Goal: Task Accomplishment & Management: Manage account settings

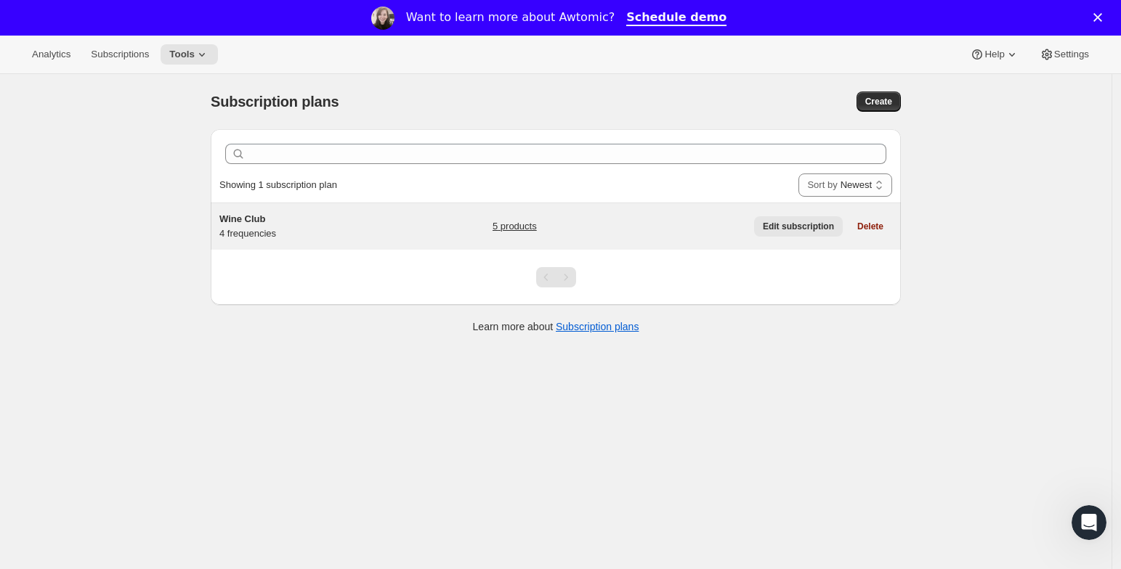
click at [784, 225] on span "Edit subscription" at bounding box center [798, 227] width 71 height 12
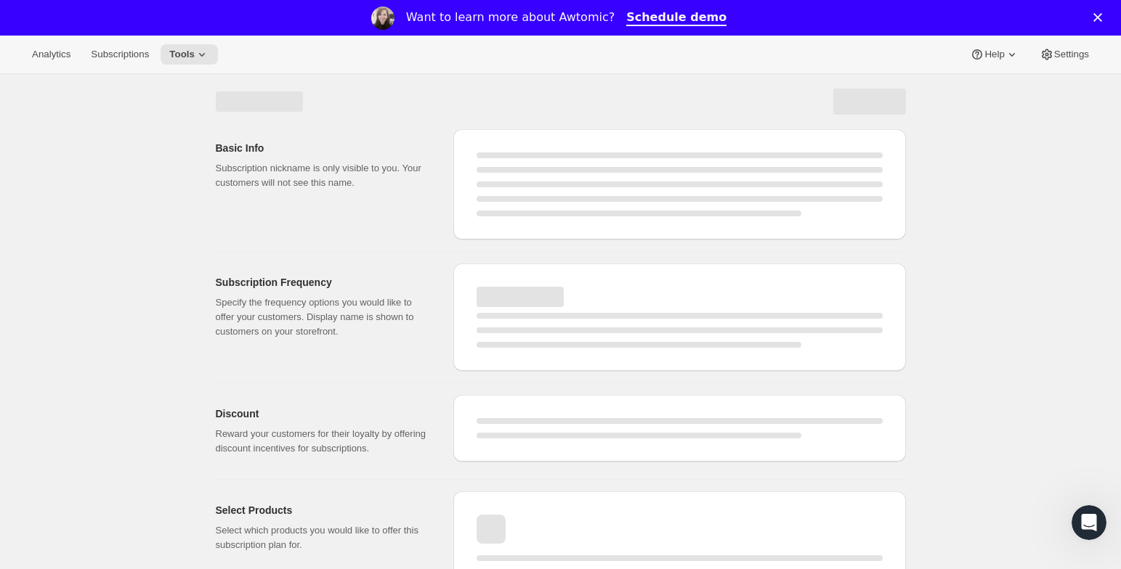
select select "WEEK"
select select "MONTH"
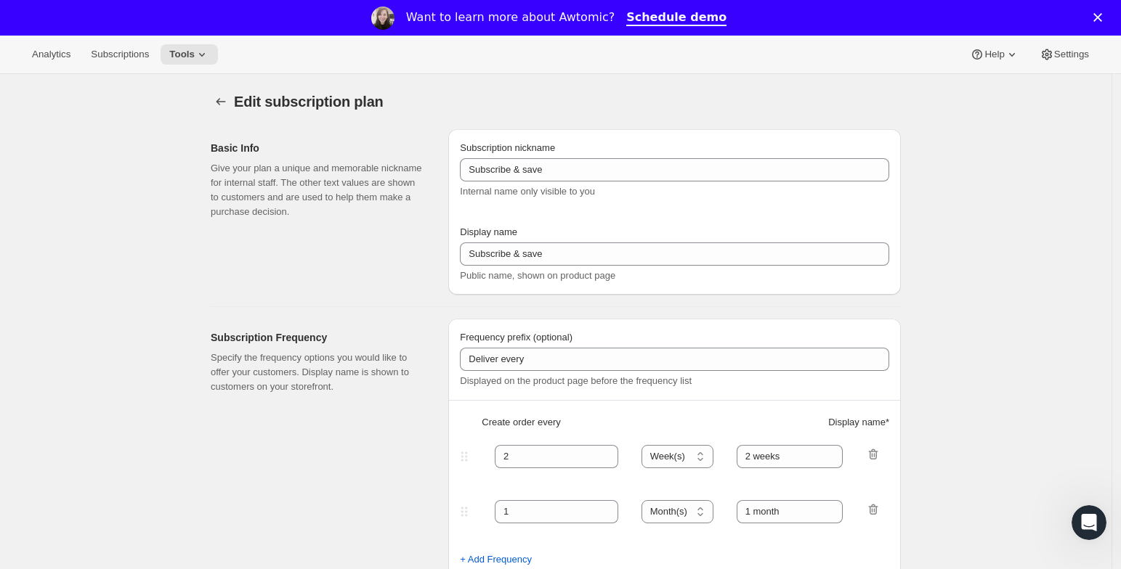
type input "Wine Club"
type input "3"
select select "MONTH"
type input "3 months"
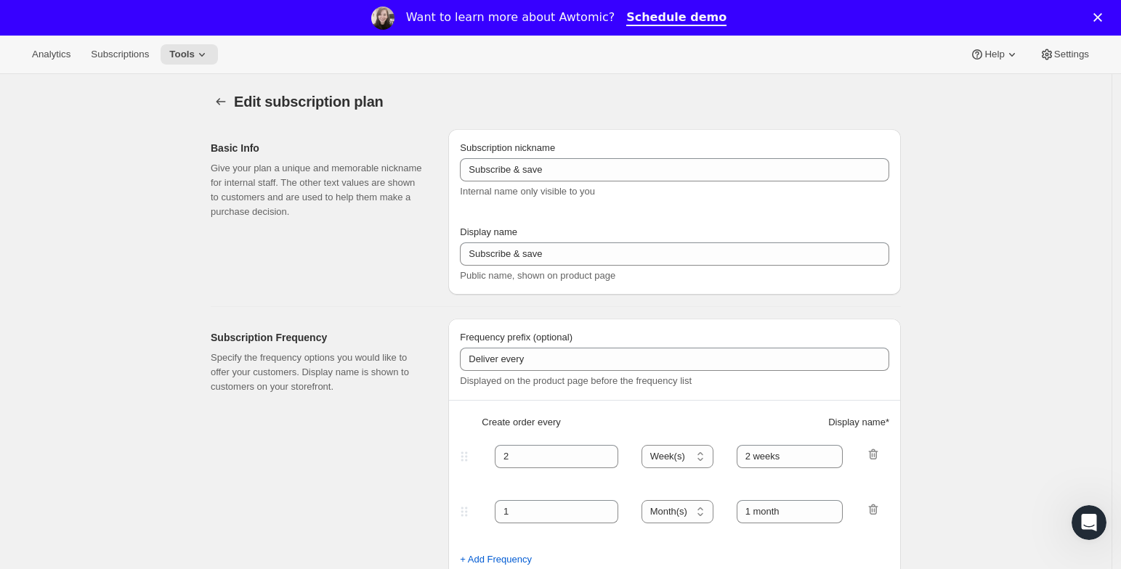
type input "4"
type input "4 months"
select select "MONTH"
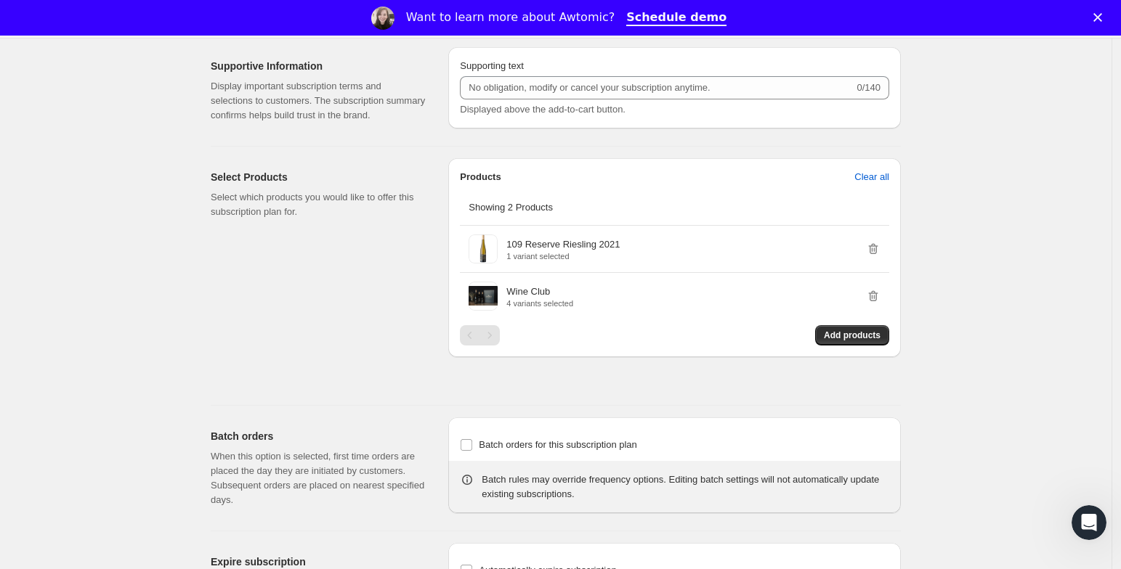
scroll to position [856, 0]
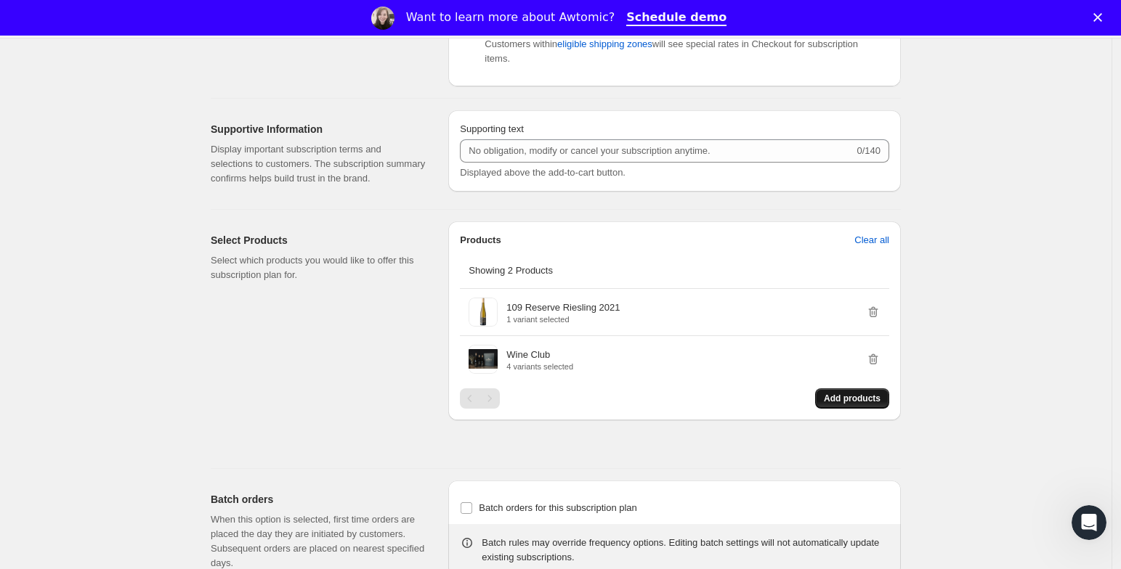
click at [867, 405] on span "Add products" at bounding box center [852, 399] width 57 height 12
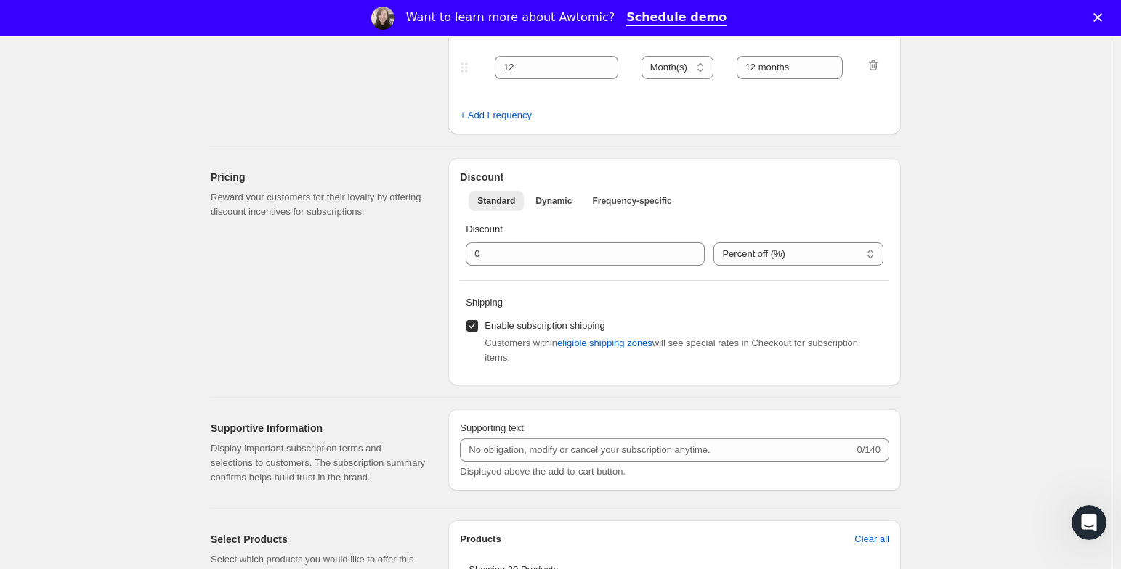
scroll to position [0, 0]
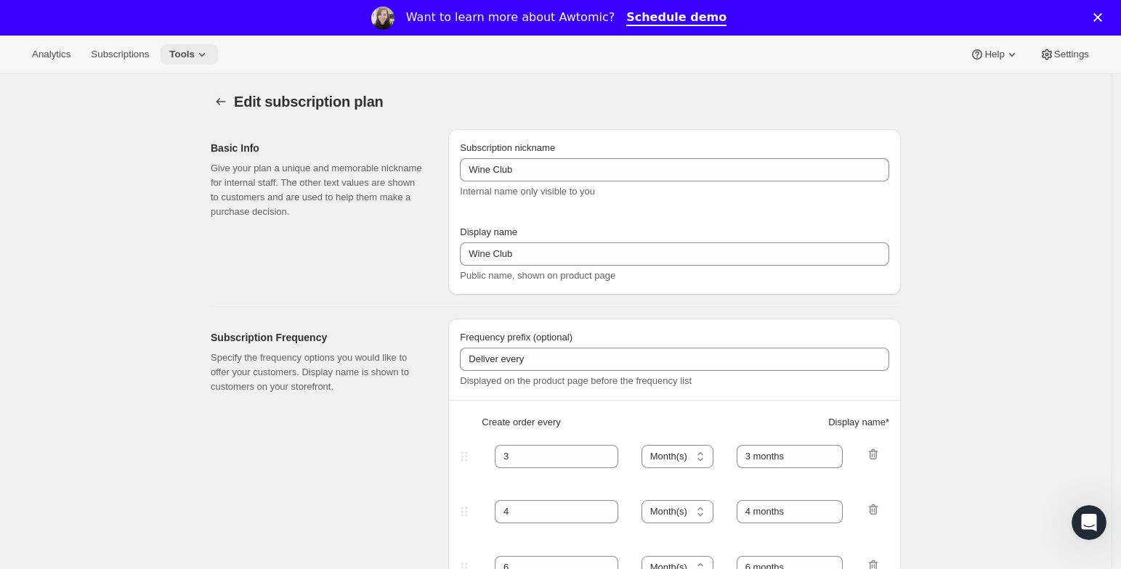
click at [194, 54] on span "Tools" at bounding box center [181, 55] width 25 height 12
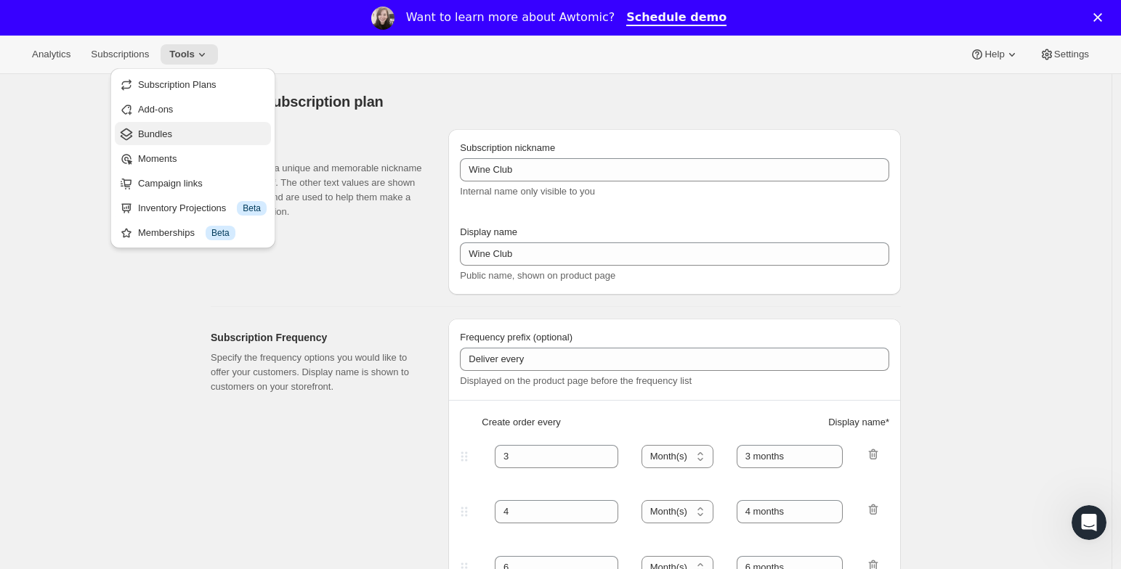
click at [194, 129] on span "Bundles" at bounding box center [202, 134] width 129 height 15
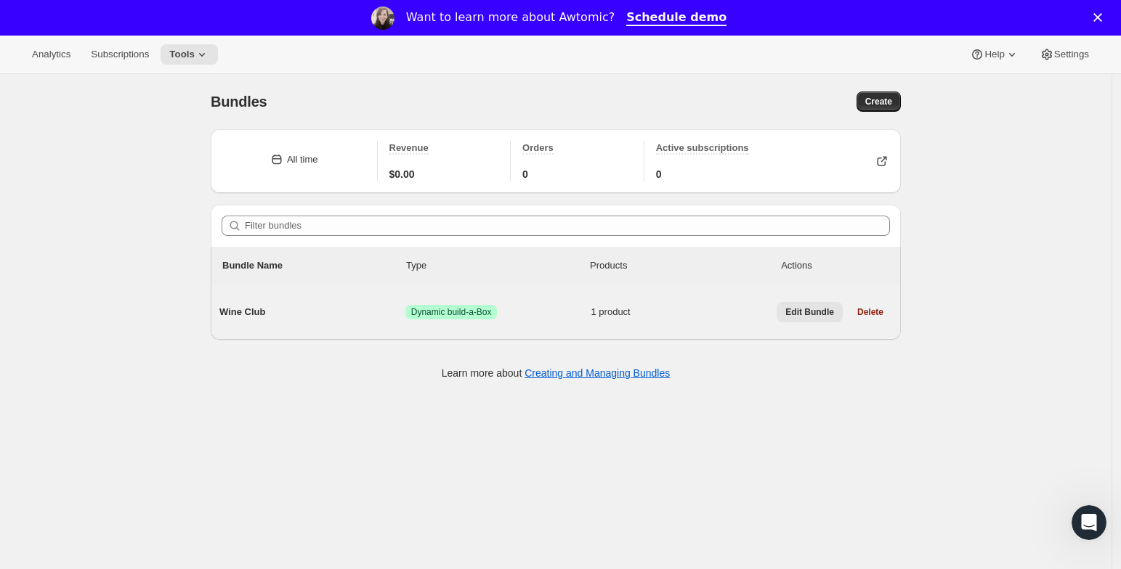
click at [833, 311] on span "Edit Bundle" at bounding box center [809, 313] width 49 height 12
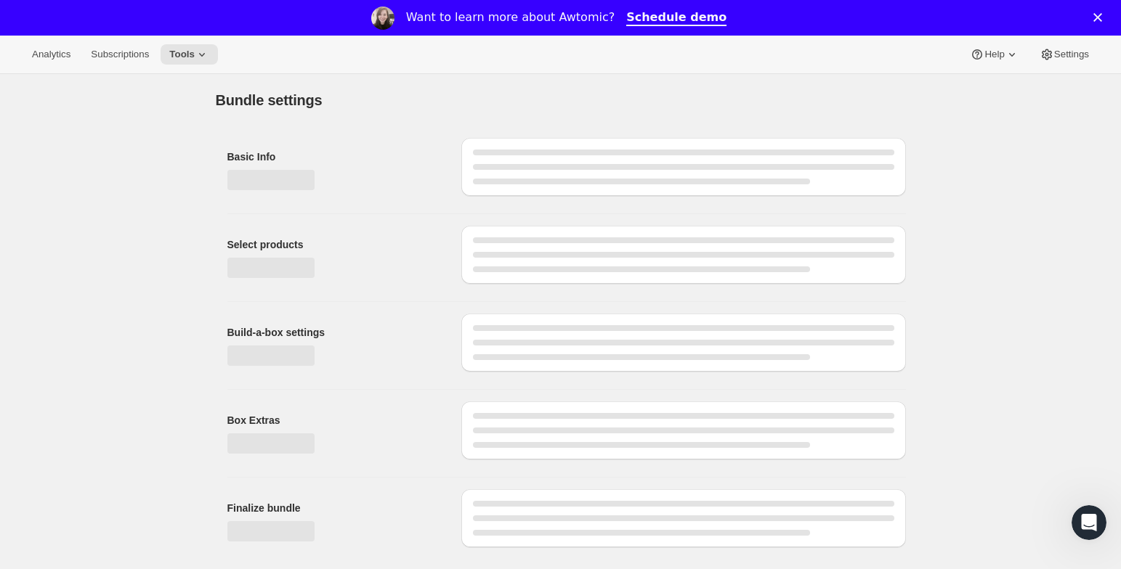
type input "Wine Club"
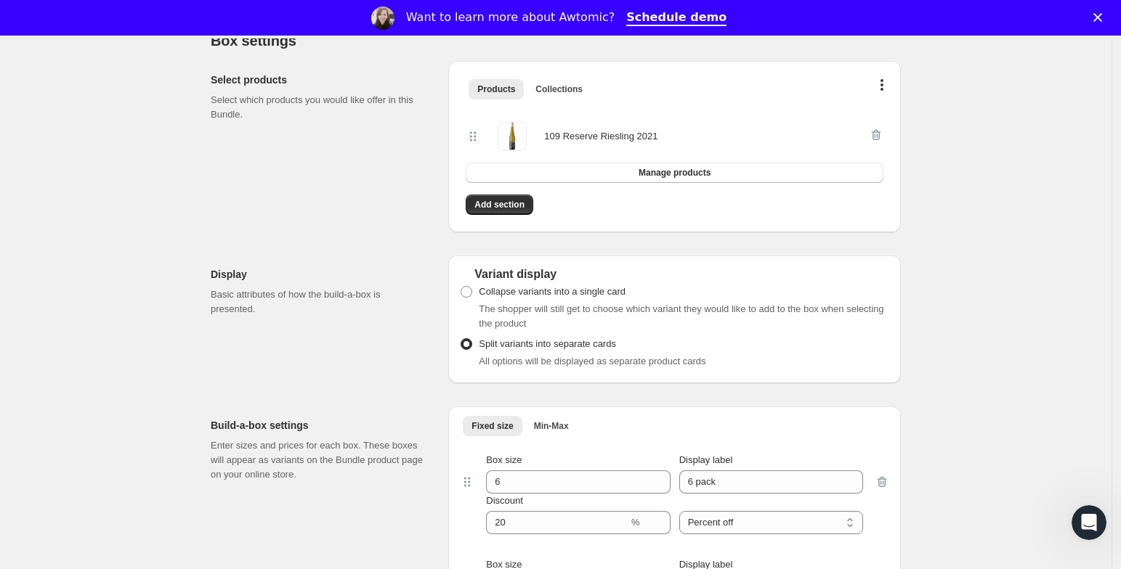
scroll to position [335, 0]
click at [675, 174] on span "Manage products" at bounding box center [674, 173] width 72 height 12
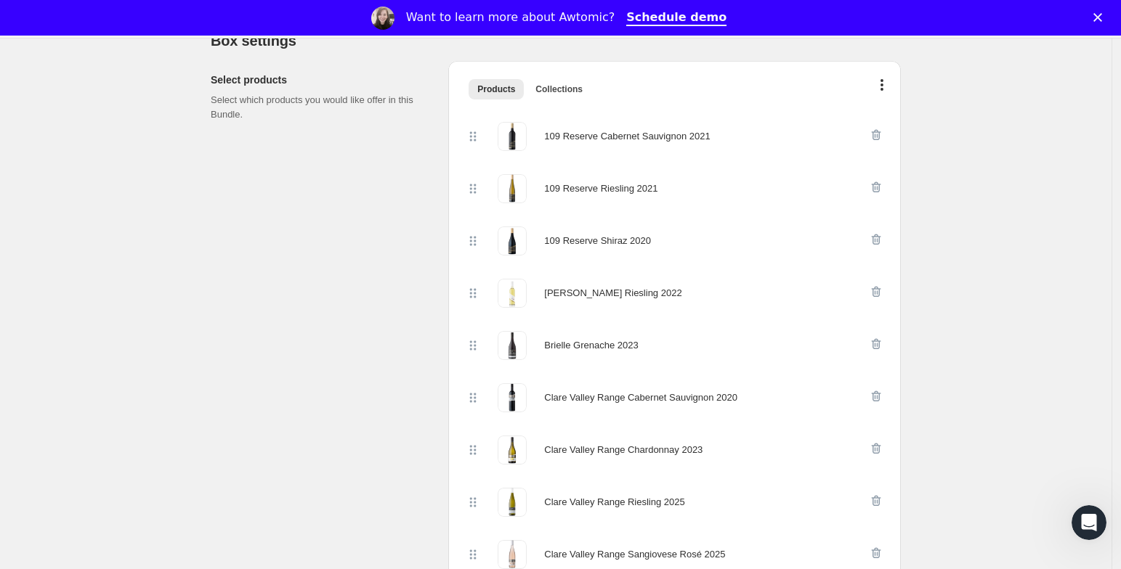
click at [480, 190] on icon at bounding box center [473, 189] width 15 height 15
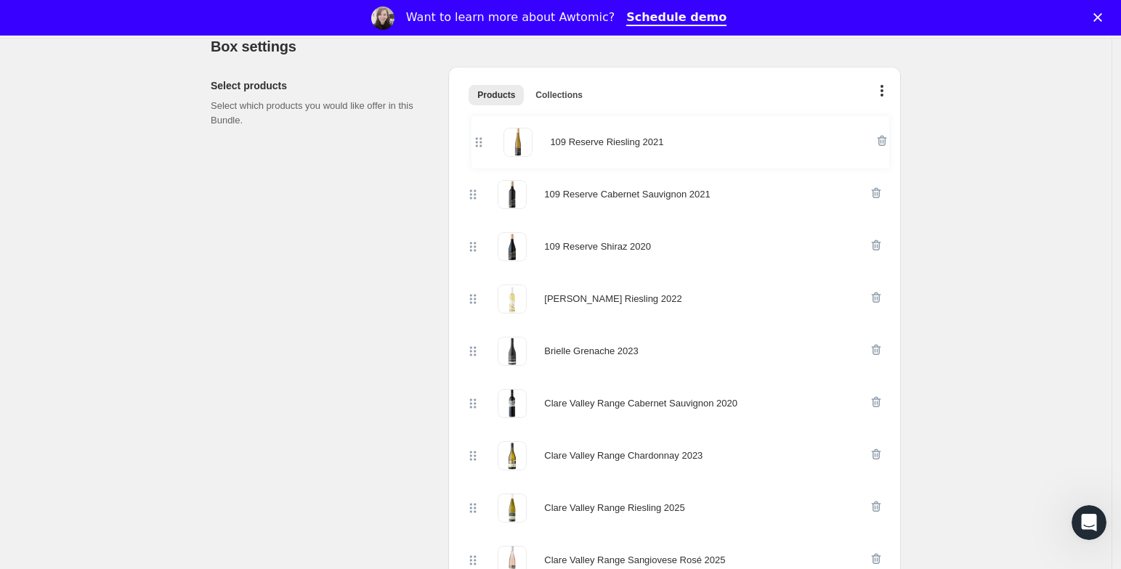
drag, startPoint x: 482, startPoint y: 193, endPoint x: 484, endPoint y: 138, distance: 55.2
drag, startPoint x: 478, startPoint y: 251, endPoint x: 479, endPoint y: 195, distance: 55.9
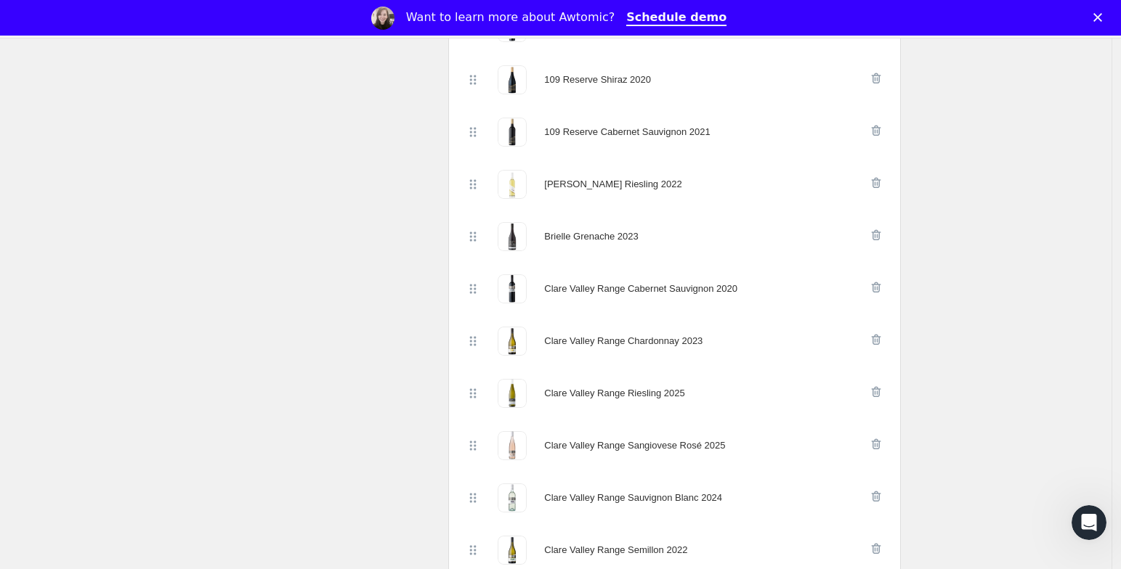
scroll to position [441, 0]
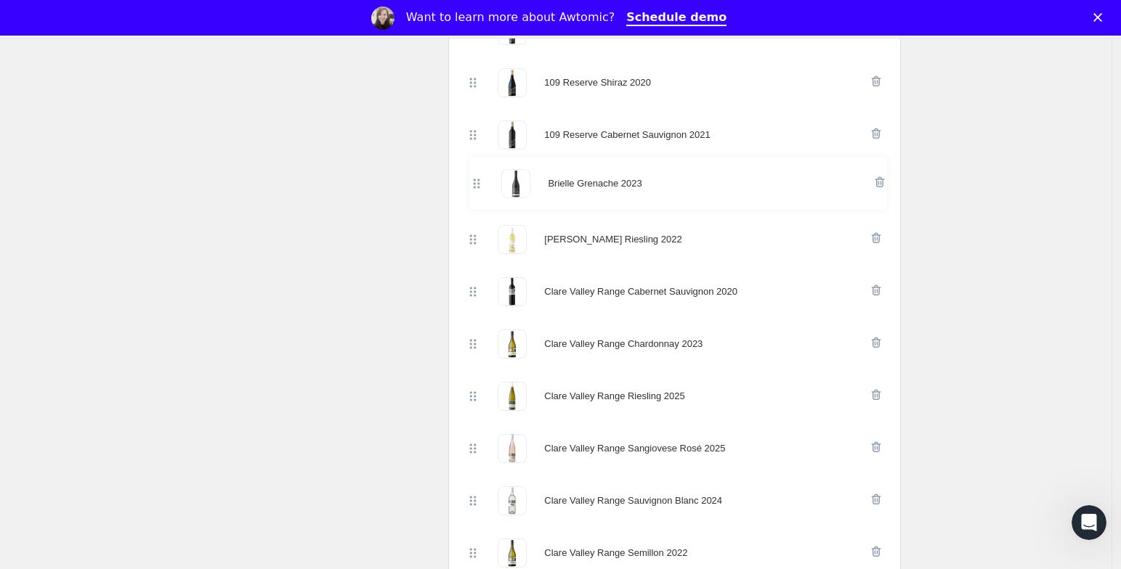
drag, startPoint x: 477, startPoint y: 246, endPoint x: 477, endPoint y: 184, distance: 62.5
click at [477, 184] on div "109 Reserve Riesling 2021 109 Reserve Shiraz 2020 109 Reserve Cabernet Sauvigno…" at bounding box center [675, 501] width 418 height 994
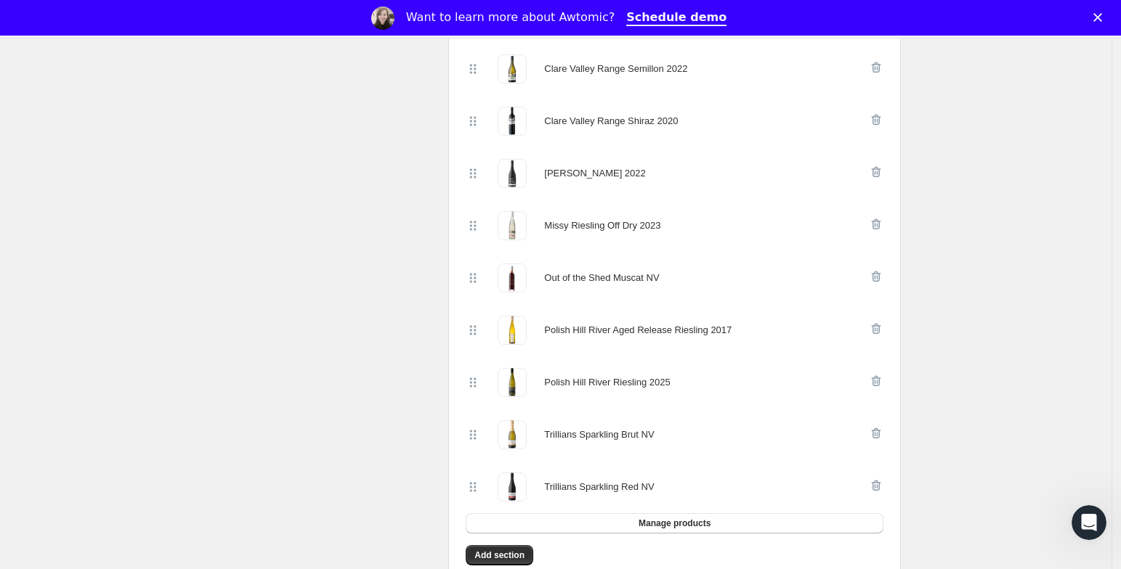
scroll to position [909, 0]
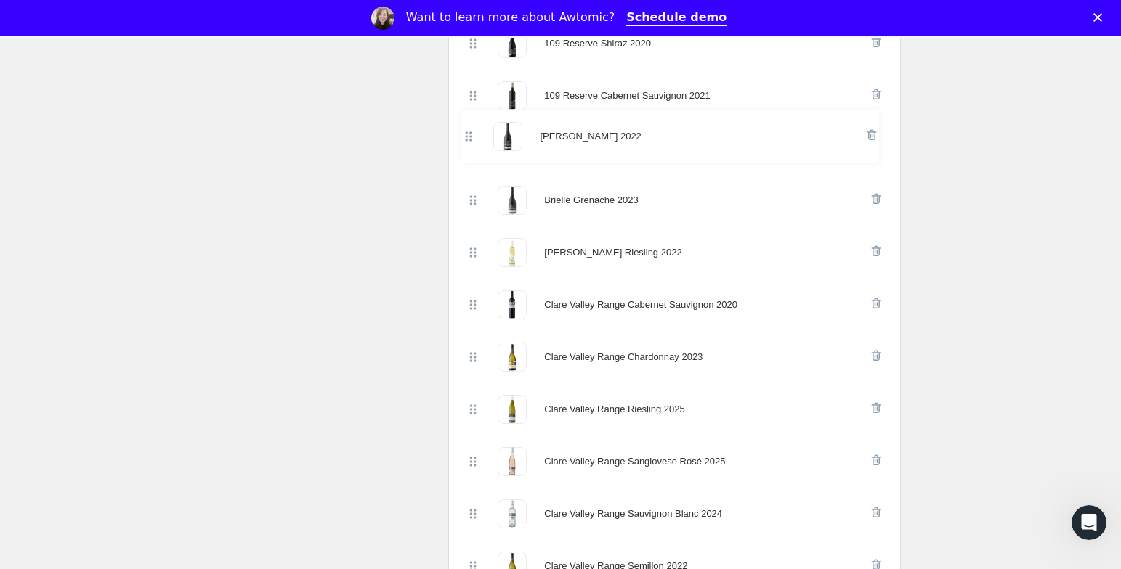
drag, startPoint x: 482, startPoint y: 489, endPoint x: 474, endPoint y: 127, distance: 361.8
click at [474, 127] on div "109 Reserve Riesling 2021 109 Reserve Shiraz 2020 109 Reserve Cabernet Sauvigno…" at bounding box center [675, 462] width 418 height 994
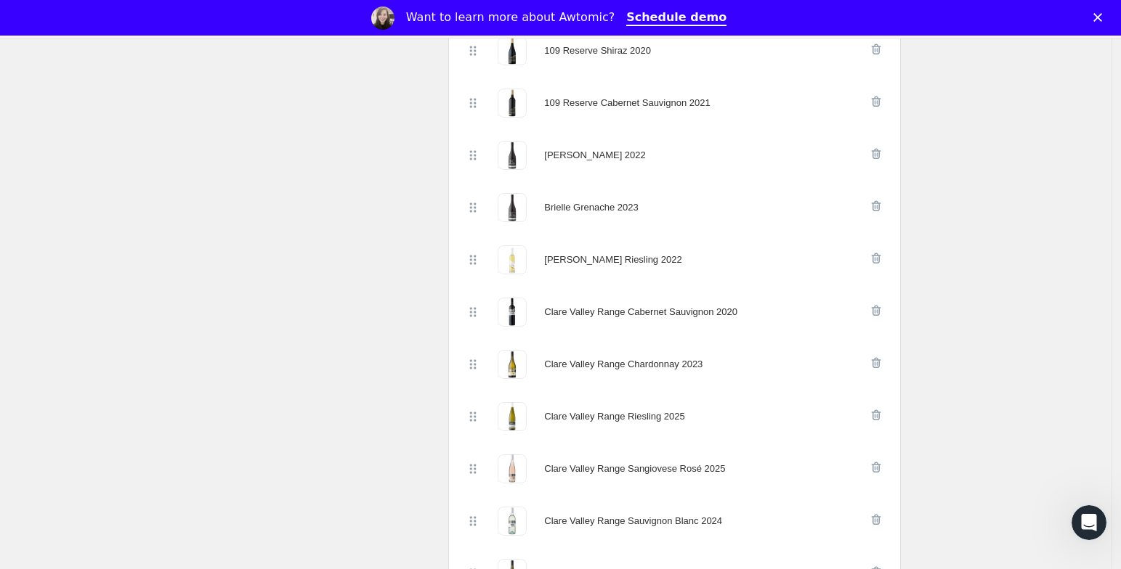
scroll to position [474, 0]
drag, startPoint x: 475, startPoint y: 207, endPoint x: 480, endPoint y: 150, distance: 57.6
click at [480, 150] on div "109 Reserve Riesling 2021 109 Reserve Shiraz 2020 109 Reserve Cabernet Sauvigno…" at bounding box center [675, 469] width 418 height 994
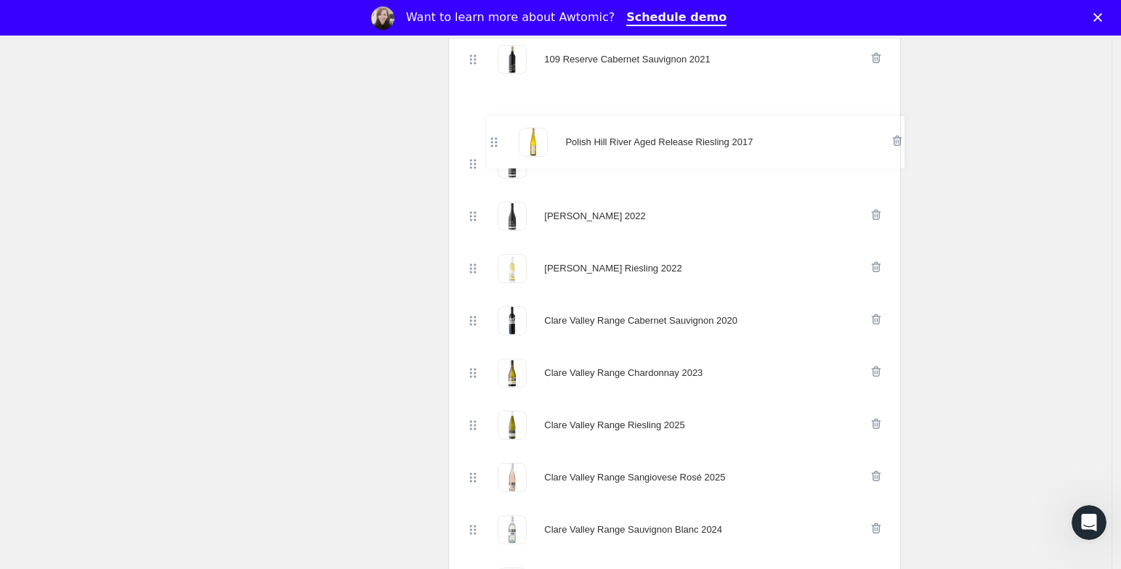
scroll to position [506, 0]
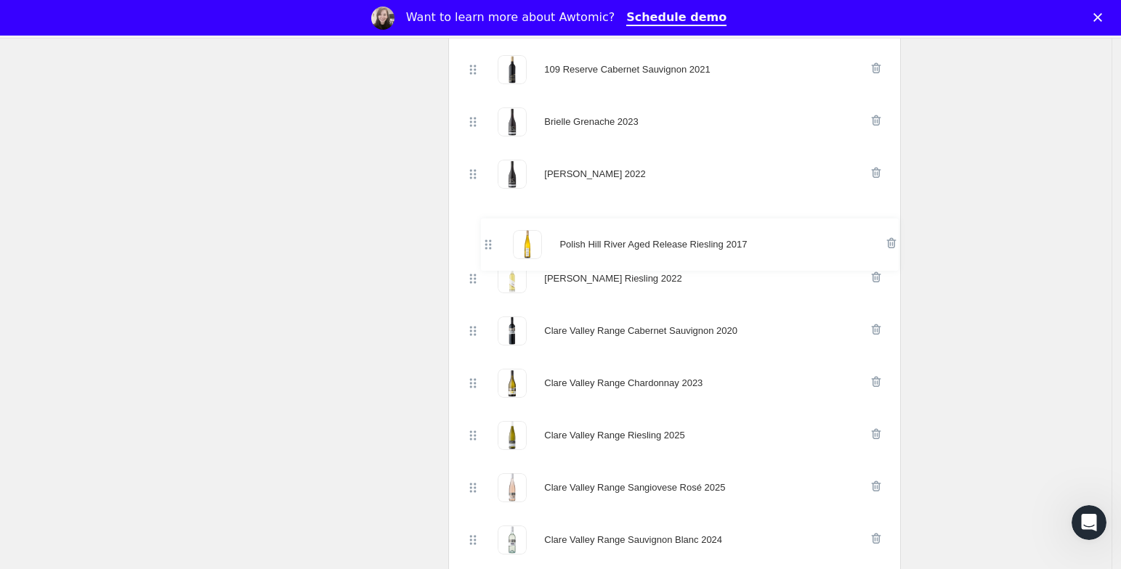
drag, startPoint x: 480, startPoint y: 392, endPoint x: 491, endPoint y: 239, distance: 152.9
click at [491, 239] on div "109 Reserve Riesling 2021 109 Reserve Shiraz 2020 109 Reserve Cabernet Sauvigno…" at bounding box center [675, 436] width 418 height 994
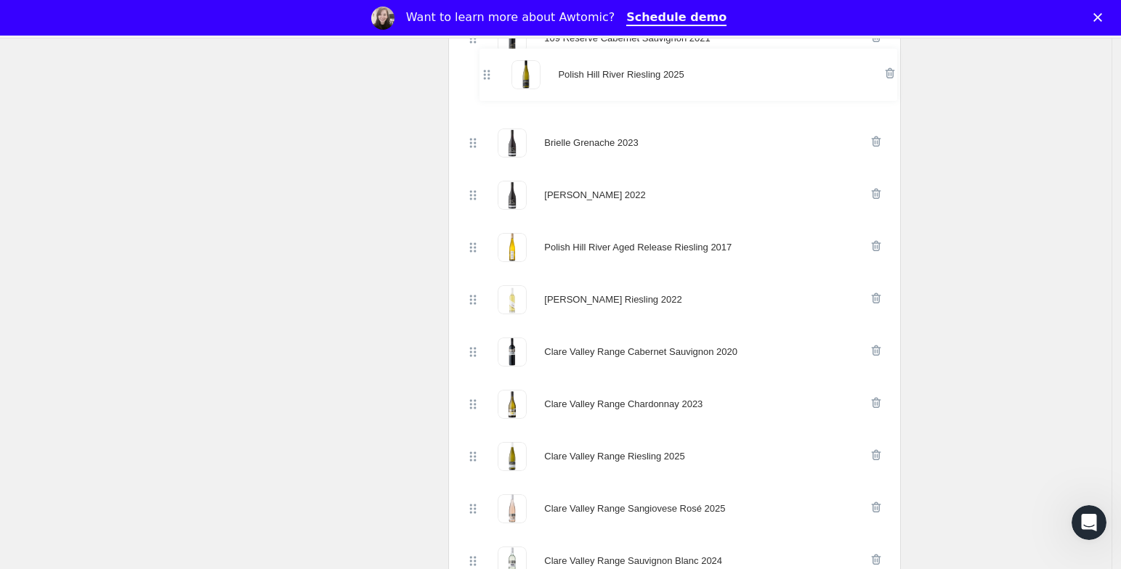
scroll to position [521, 0]
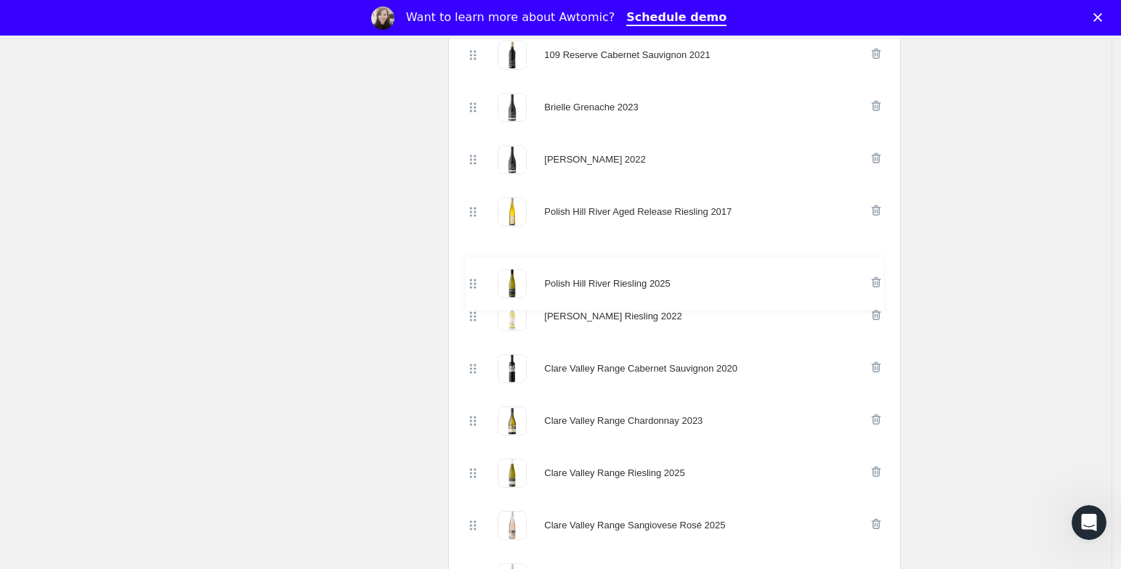
drag, startPoint x: 471, startPoint y: 453, endPoint x: 467, endPoint y: 283, distance: 170.0
click at [467, 283] on div "109 Reserve Riesling 2021 109 Reserve Shiraz 2020 109 Reserve Cabernet Sauvigno…" at bounding box center [674, 432] width 429 height 1026
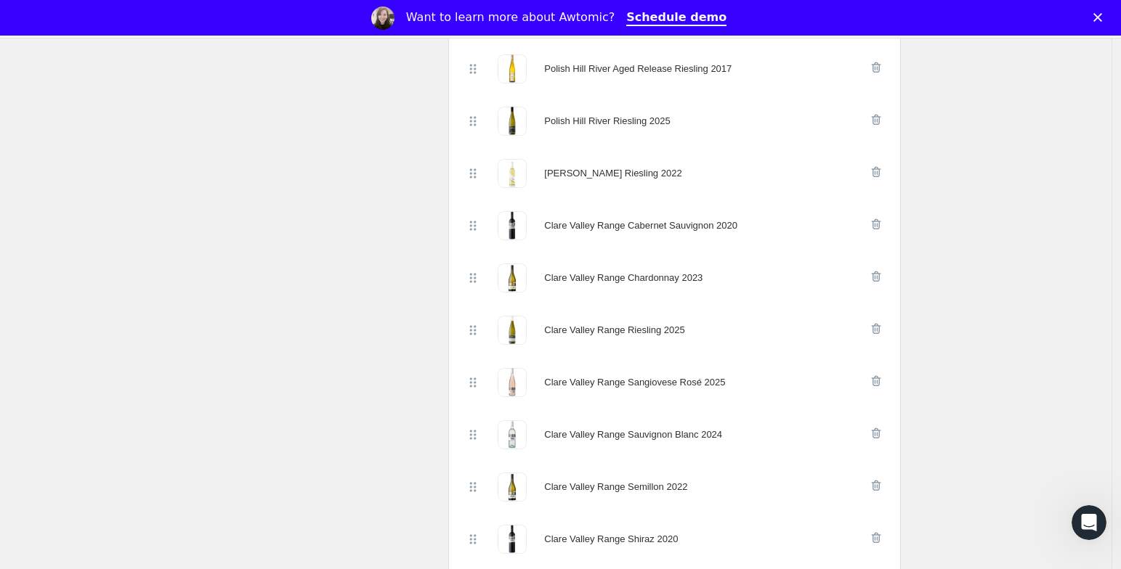
scroll to position [735, 0]
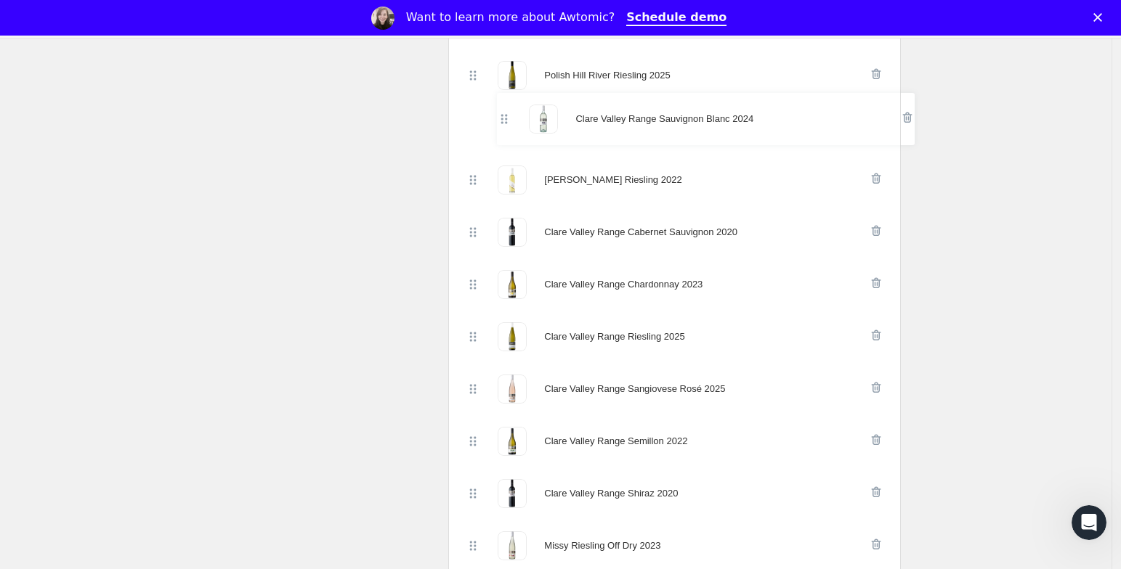
drag, startPoint x: 478, startPoint y: 365, endPoint x: 498, endPoint y: 122, distance: 244.2
click at [506, 115] on div "109 Reserve Riesling 2021 109 Reserve Shiraz 2020 109 Reserve Cabernet Sauvigno…" at bounding box center [675, 233] width 418 height 994
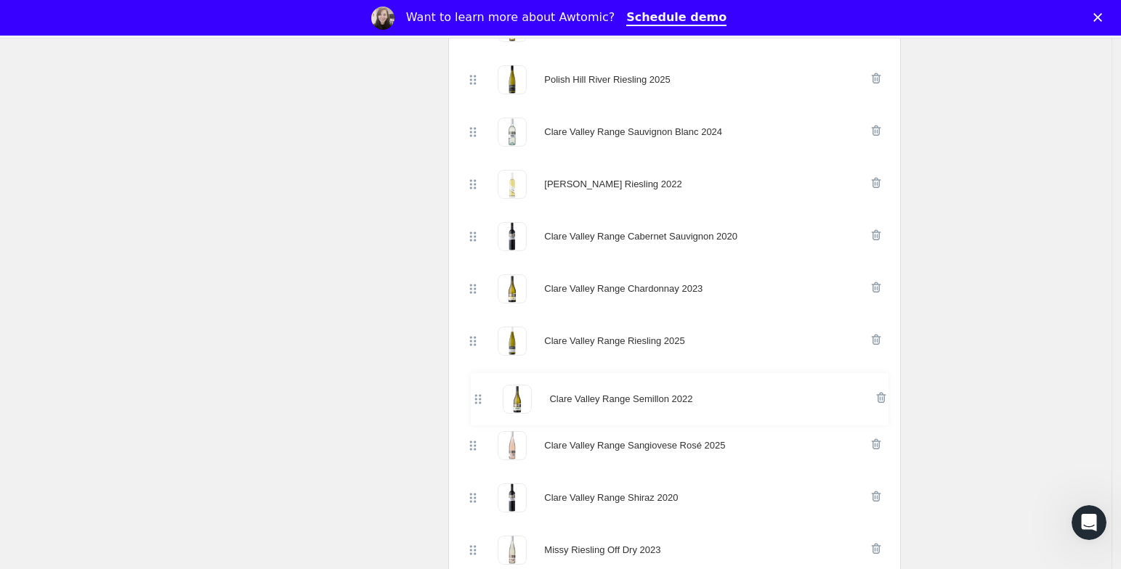
scroll to position [707, 0]
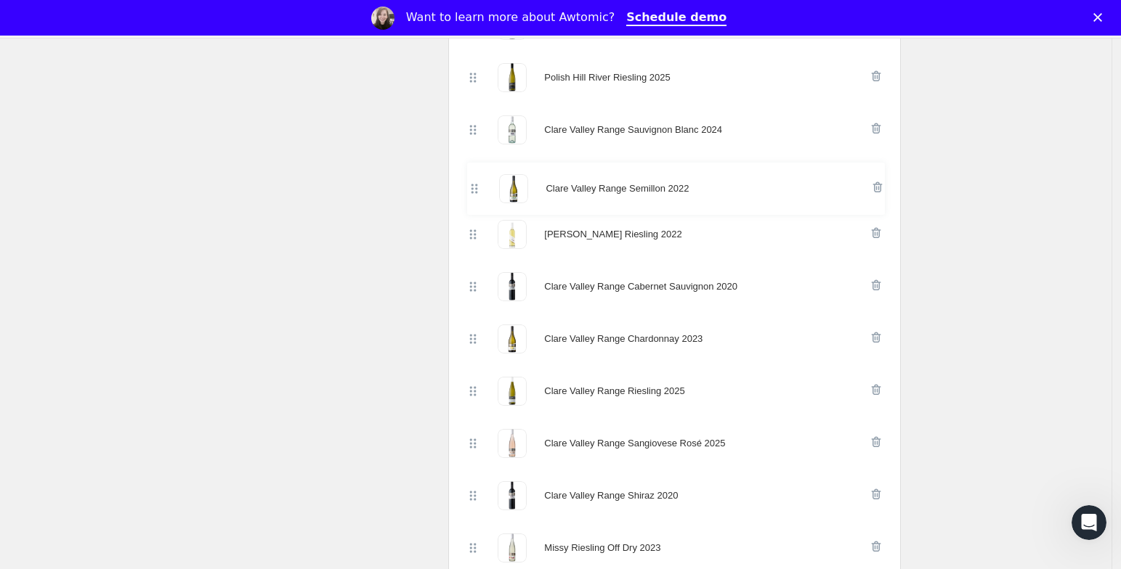
drag, startPoint x: 476, startPoint y: 451, endPoint x: 475, endPoint y: 184, distance: 267.3
click at [475, 184] on div "109 Reserve Riesling 2021 109 Reserve Shiraz 2020 109 Reserve Cabernet Sauvigno…" at bounding box center [675, 235] width 418 height 994
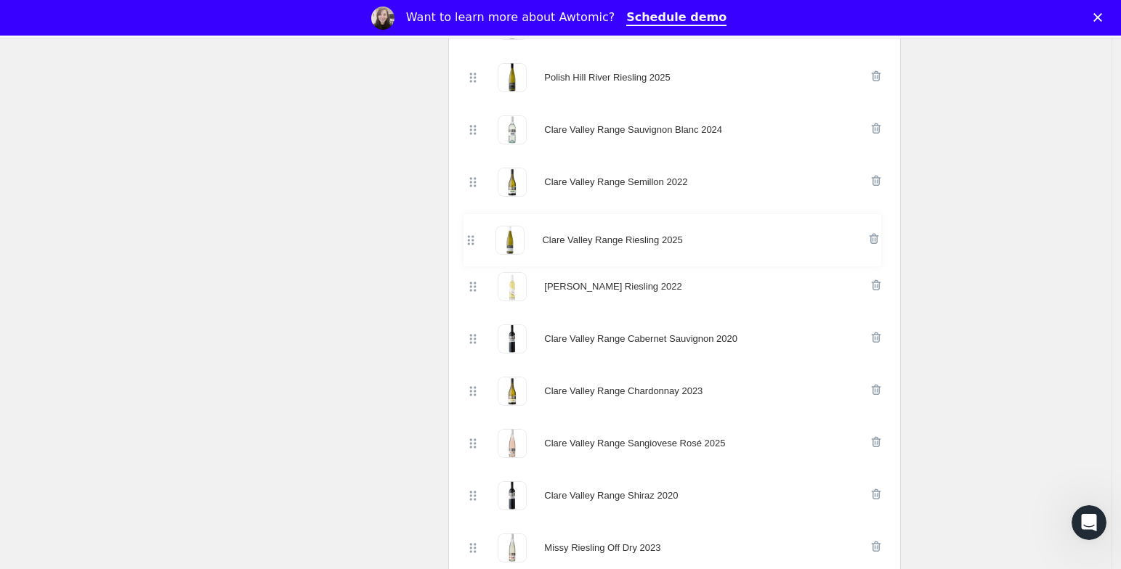
drag, startPoint x: 481, startPoint y: 389, endPoint x: 475, endPoint y: 229, distance: 160.6
click at [475, 229] on div "109 Reserve Riesling 2021 109 Reserve Shiraz 2020 109 Reserve Cabernet Sauvigno…" at bounding box center [675, 235] width 418 height 994
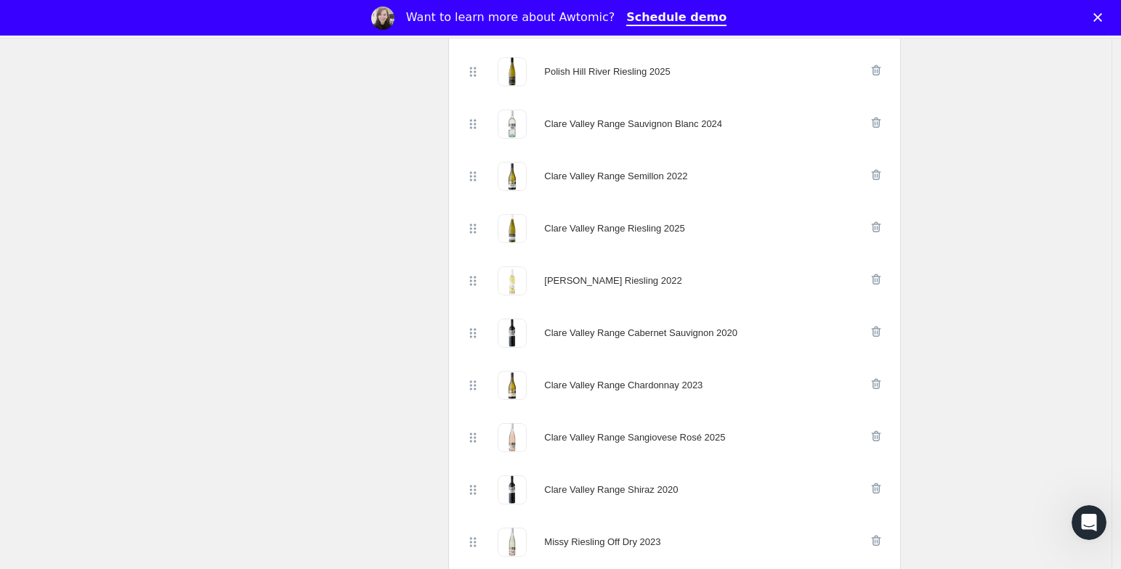
scroll to position [719, 0]
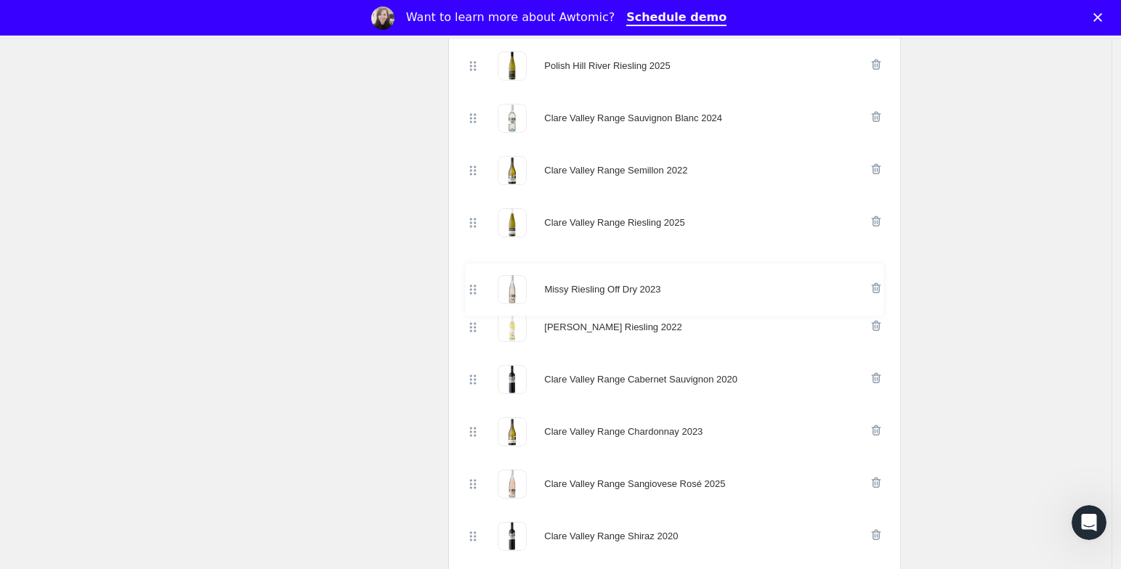
drag, startPoint x: 473, startPoint y: 553, endPoint x: 469, endPoint y: 290, distance: 263.0
click at [469, 290] on div "109 Reserve Riesling 2021 109 Reserve Shiraz 2020 109 Reserve Cabernet Sauvigno…" at bounding box center [675, 223] width 418 height 994
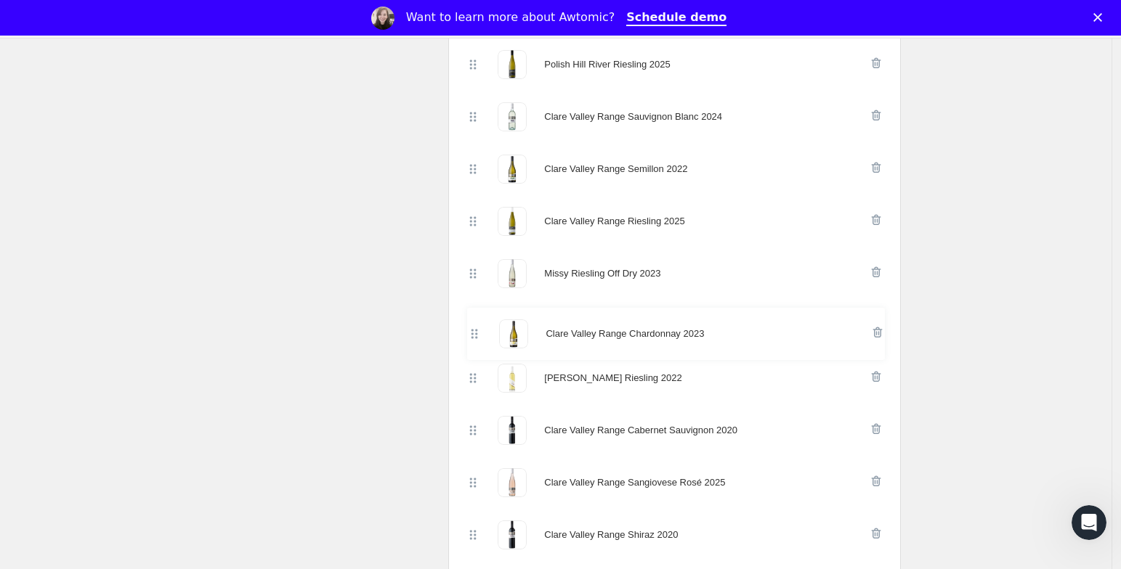
drag, startPoint x: 479, startPoint y: 442, endPoint x: 477, endPoint y: 338, distance: 103.2
click at [477, 338] on div "109 Reserve Riesling 2021 109 Reserve Shiraz 2020 109 Reserve Cabernet Sauvigno…" at bounding box center [675, 222] width 418 height 994
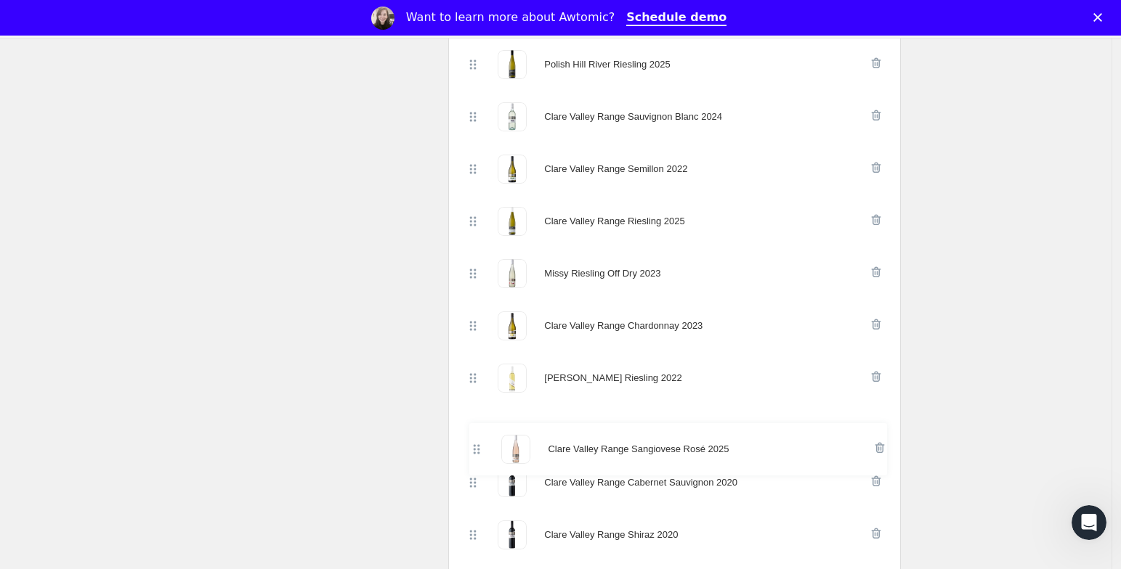
scroll to position [729, 0]
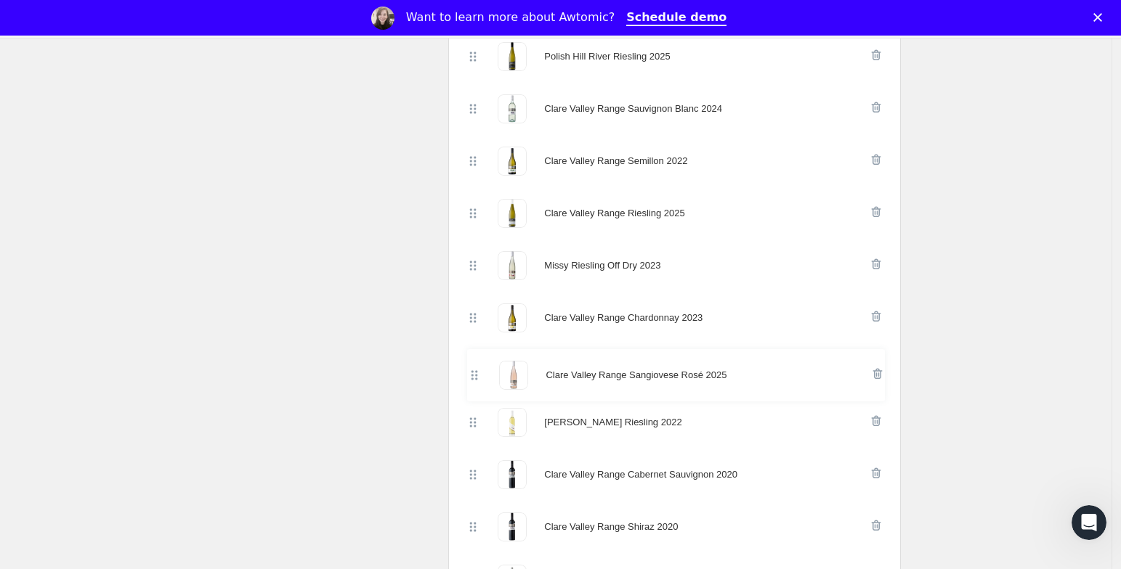
drag, startPoint x: 474, startPoint y: 490, endPoint x: 474, endPoint y: 378, distance: 112.6
click at [474, 378] on div "109 Reserve Riesling 2021 109 Reserve Shiraz 2020 109 Reserve Cabernet Sauvigno…" at bounding box center [675, 214] width 418 height 994
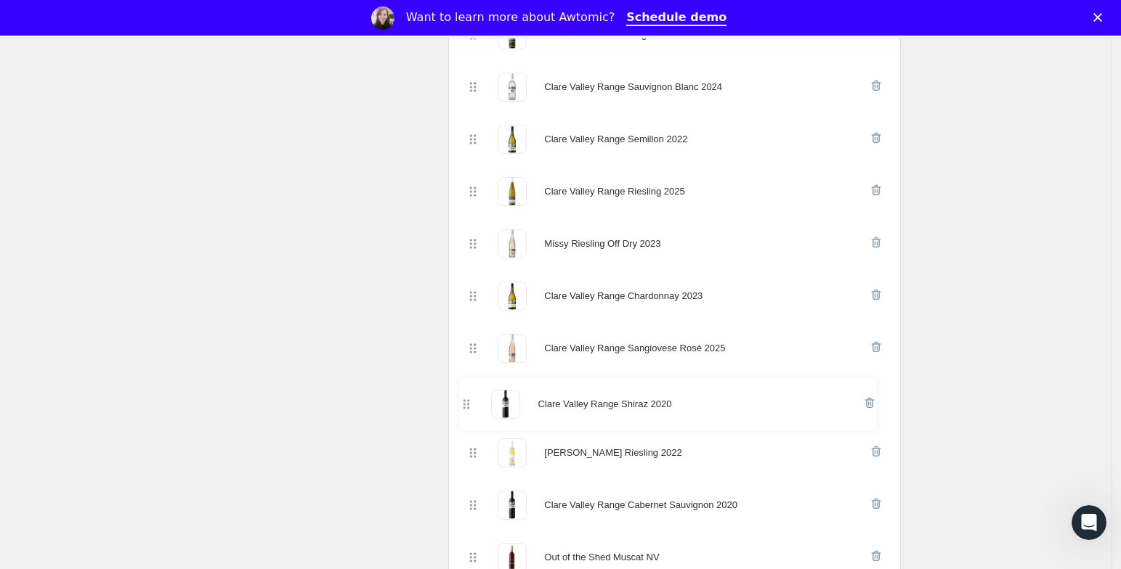
scroll to position [751, 0]
drag, startPoint x: 481, startPoint y: 533, endPoint x: 469, endPoint y: 391, distance: 142.8
click at [469, 391] on div "109 Reserve Riesling 2021 109 Reserve Shiraz 2020 109 Reserve Cabernet Sauvigno…" at bounding box center [675, 191] width 418 height 994
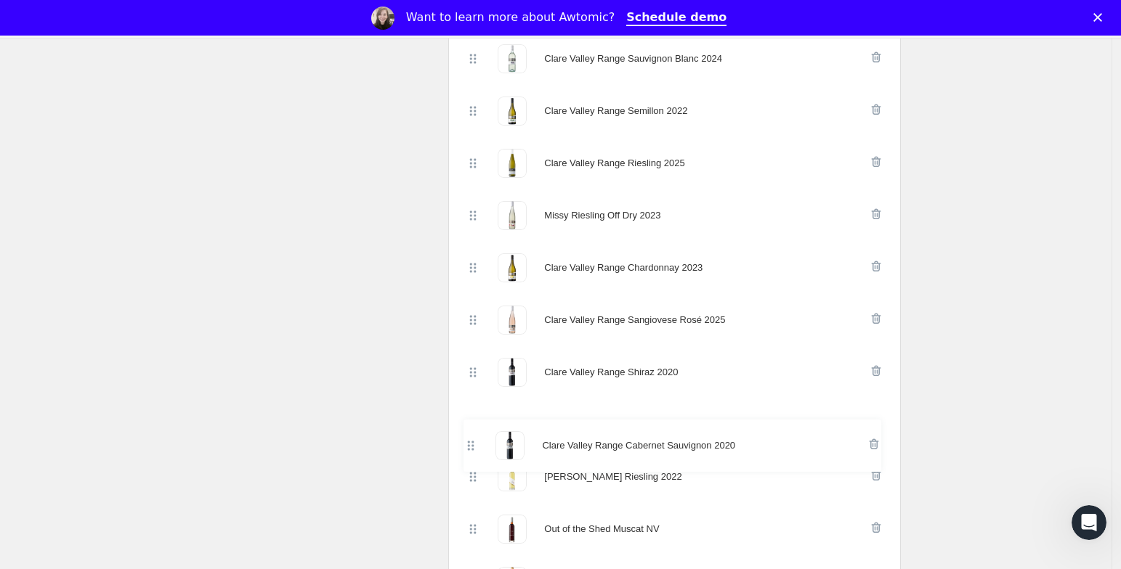
drag, startPoint x: 475, startPoint y: 503, endPoint x: 466, endPoint y: 437, distance: 67.4
click at [467, 437] on div "109 Reserve Riesling 2021 109 Reserve Shiraz 2020 109 Reserve Cabernet Sauvigno…" at bounding box center [674, 174] width 429 height 1026
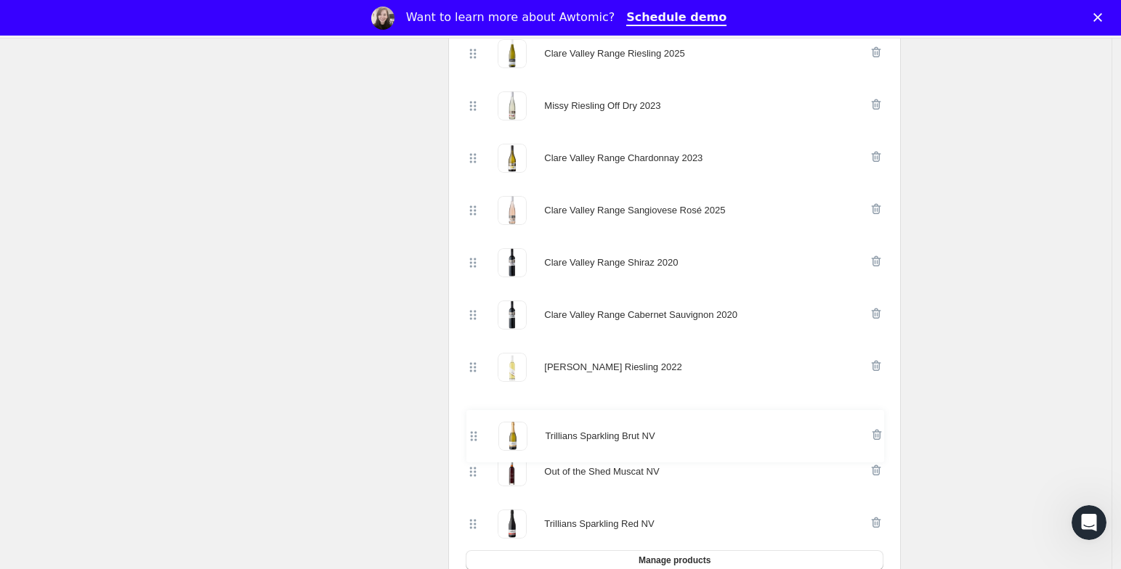
scroll to position [891, 0]
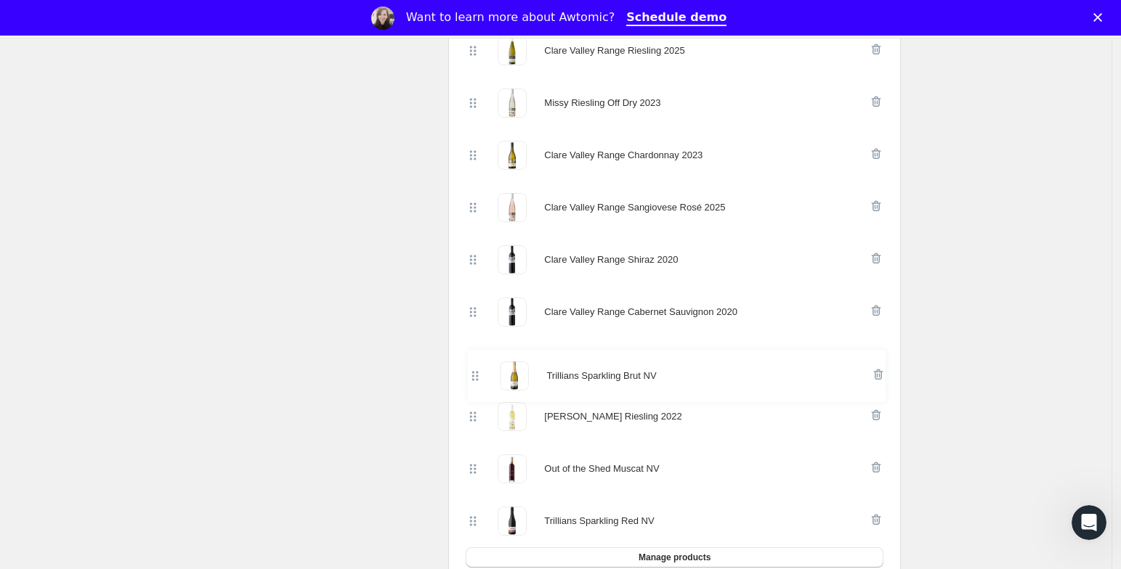
drag, startPoint x: 478, startPoint y: 479, endPoint x: 476, endPoint y: 366, distance: 113.3
click at [477, 366] on div "109 Reserve Riesling 2021 109 Reserve Shiraz 2020 109 Reserve Cabernet Sauvigno…" at bounding box center [675, 51] width 418 height 994
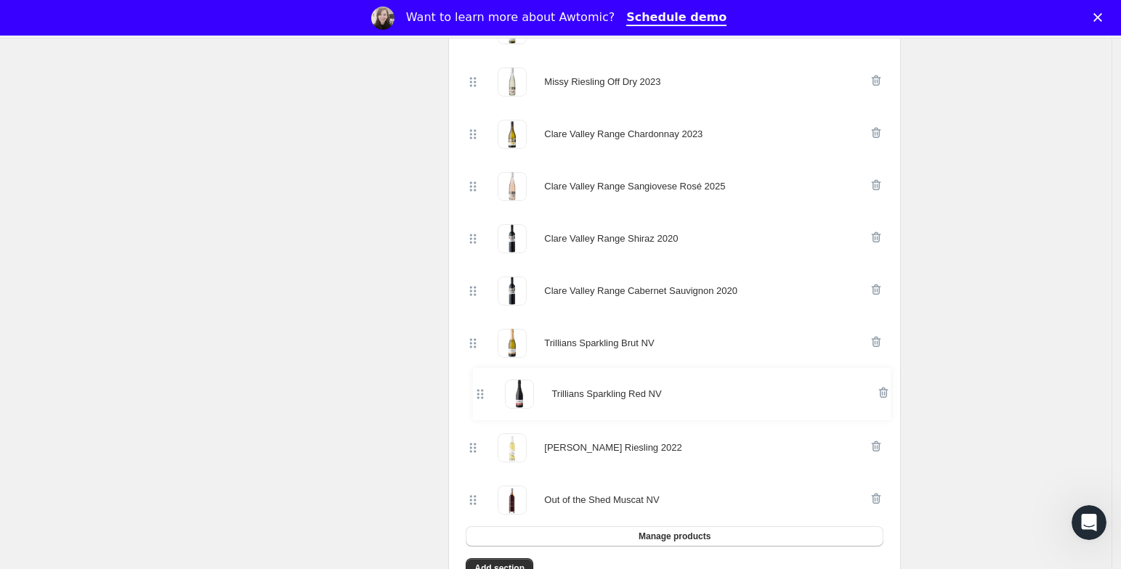
scroll to position [913, 0]
drag, startPoint x: 477, startPoint y: 521, endPoint x: 482, endPoint y: 381, distance: 140.3
click at [482, 381] on div "109 Reserve Riesling 2021 109 Reserve Shiraz 2020 109 Reserve Cabernet Sauvigno…" at bounding box center [675, 29] width 418 height 994
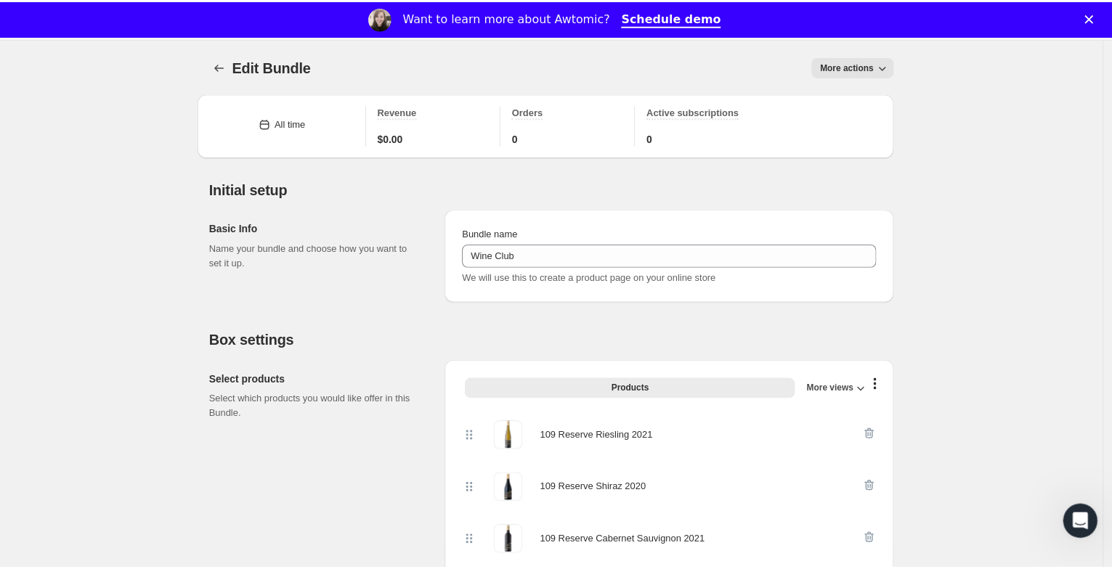
scroll to position [1885, 0]
